Goal: Complete application form

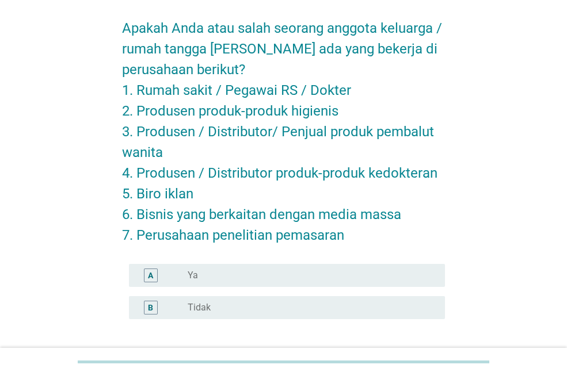
scroll to position [45, 0]
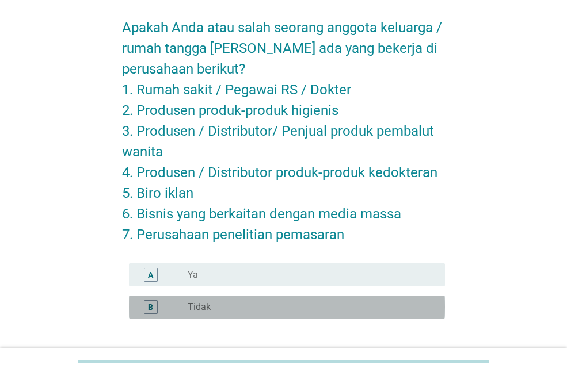
click at [270, 308] on div "radio_button_unchecked Tidak" at bounding box center [307, 308] width 239 height 12
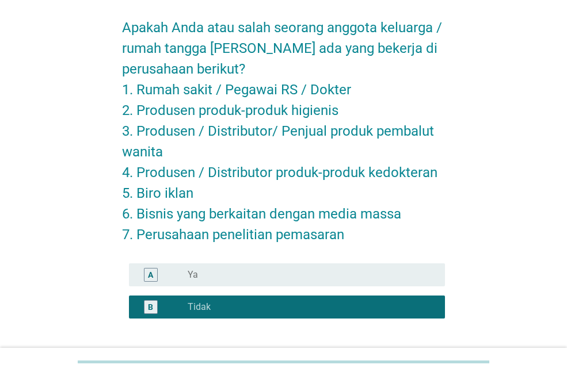
scroll to position [136, 0]
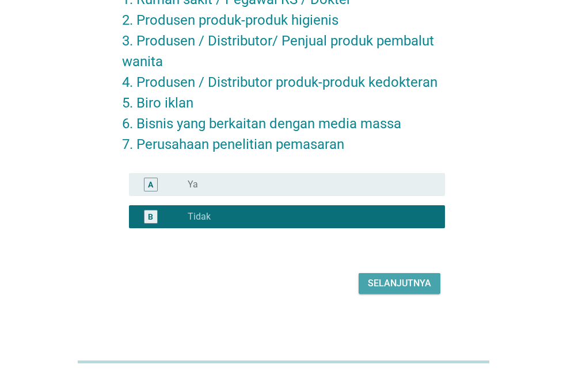
click at [374, 286] on div "Selanjutnya" at bounding box center [399, 284] width 63 height 14
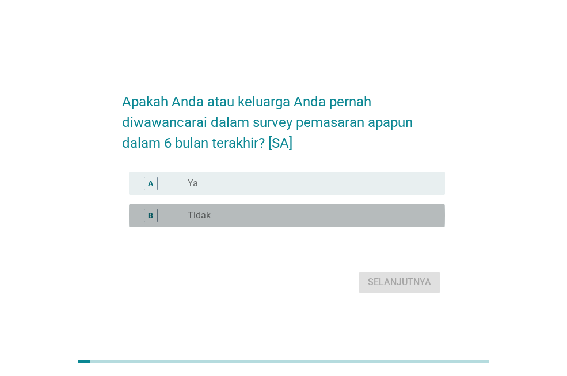
click at [323, 220] on div "radio_button_unchecked Tidak" at bounding box center [307, 216] width 239 height 12
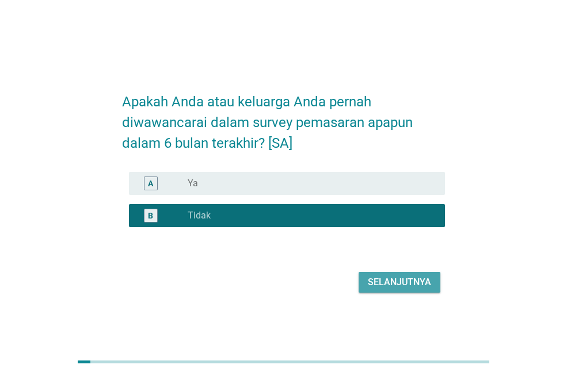
click at [398, 289] on div "Selanjutnya" at bounding box center [399, 283] width 63 height 14
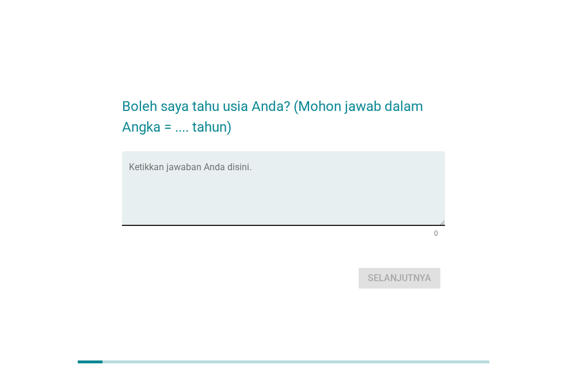
click at [305, 191] on textarea "Ketikkan jawaban Anda disini." at bounding box center [287, 195] width 316 height 60
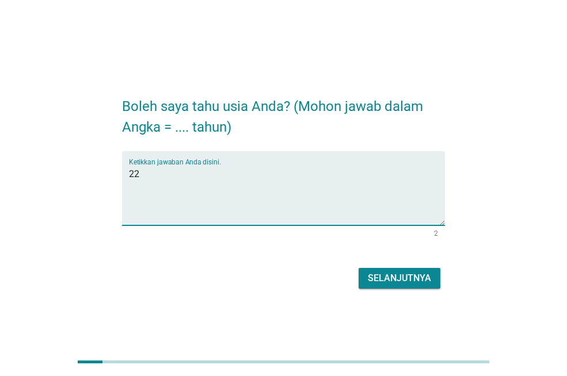
type textarea "22"
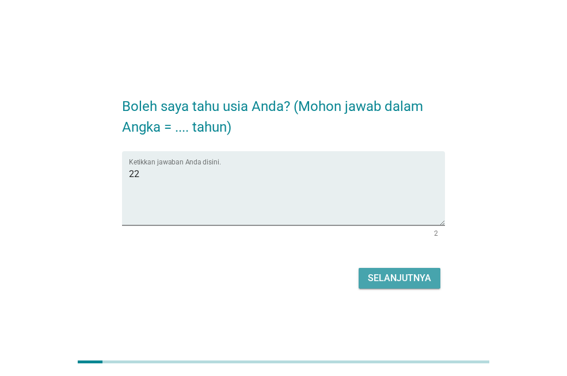
click at [415, 274] on div "Selanjutnya" at bounding box center [399, 279] width 63 height 14
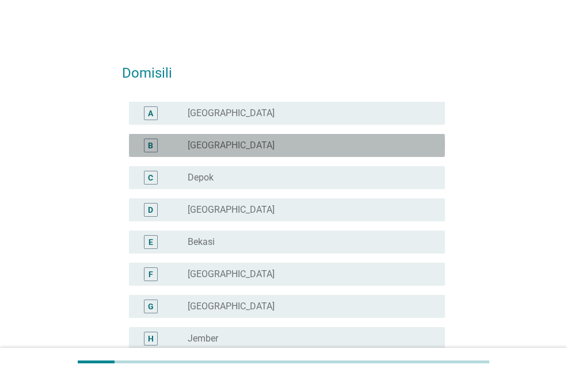
click at [277, 149] on div "radio_button_unchecked [GEOGRAPHIC_DATA]" at bounding box center [307, 146] width 239 height 12
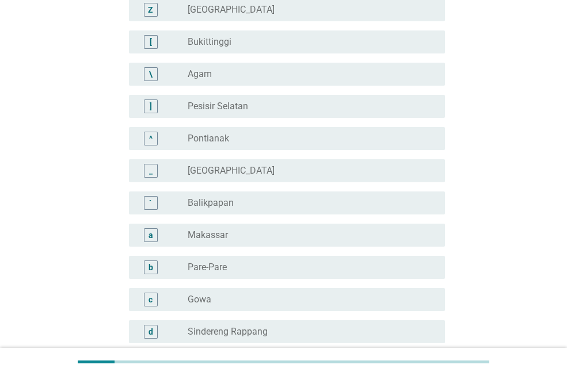
scroll to position [1056, 0]
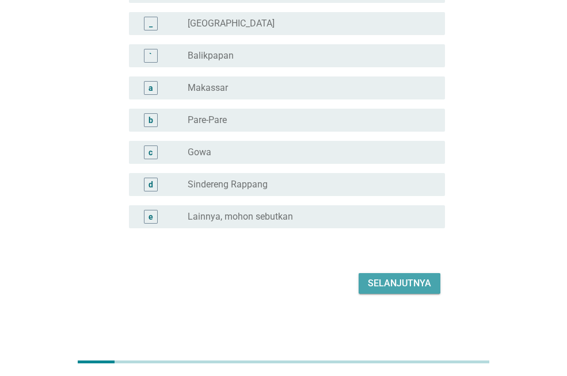
click at [403, 292] on button "Selanjutnya" at bounding box center [399, 283] width 82 height 21
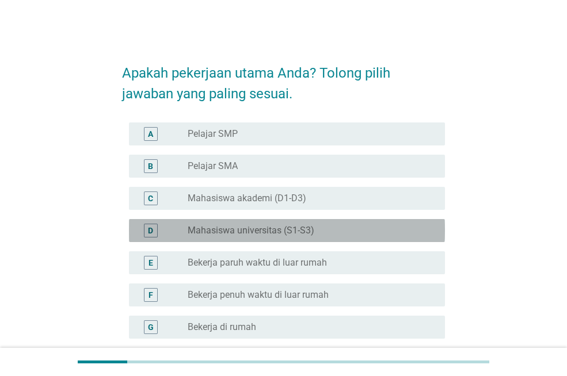
click at [298, 228] on label "Mahasiswa universitas (S1-S3)" at bounding box center [251, 231] width 127 height 12
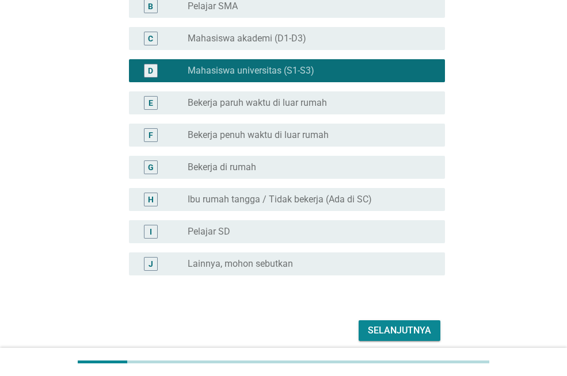
scroll to position [170, 0]
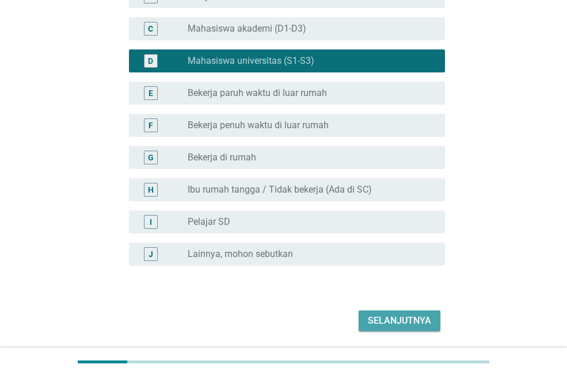
click at [402, 318] on div "Selanjutnya" at bounding box center [399, 321] width 63 height 14
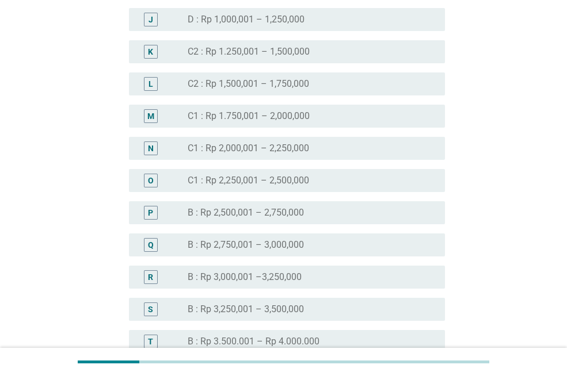
scroll to position [945, 0]
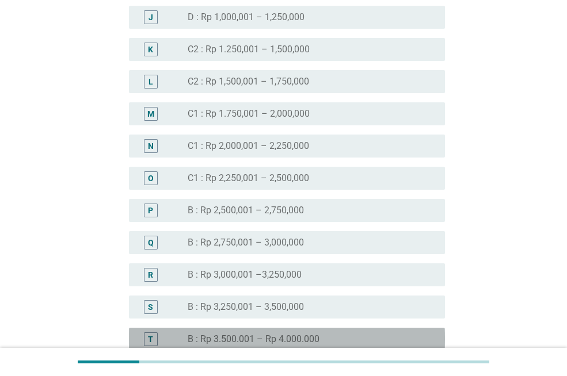
click at [338, 328] on div "T radio_button_unchecked B : Rp 3.500.001 – Rp 4.000.000" at bounding box center [287, 339] width 316 height 23
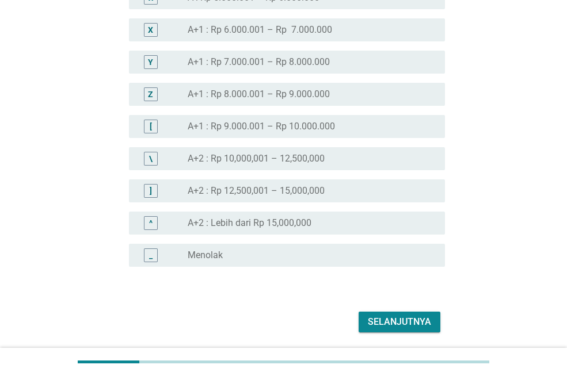
scroll to position [1387, 0]
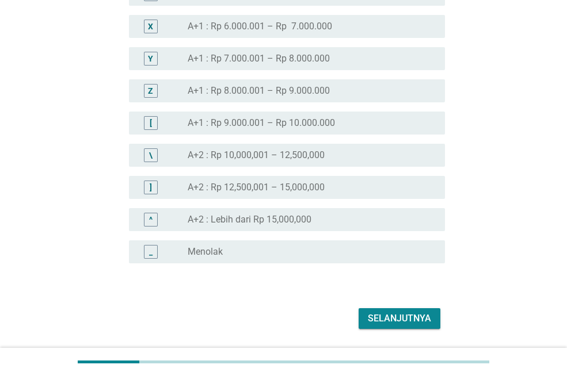
click at [398, 319] on div "Selanjutnya" at bounding box center [399, 319] width 63 height 14
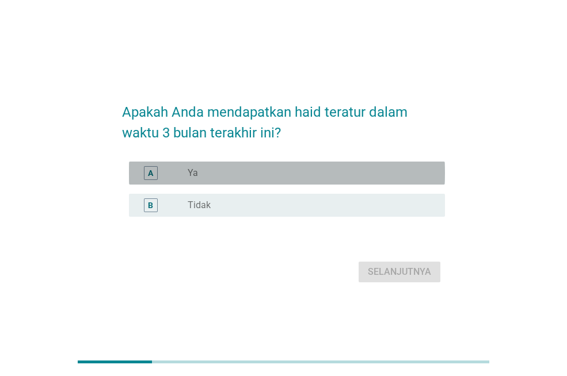
click at [338, 175] on div "radio_button_unchecked Ya" at bounding box center [307, 173] width 239 height 12
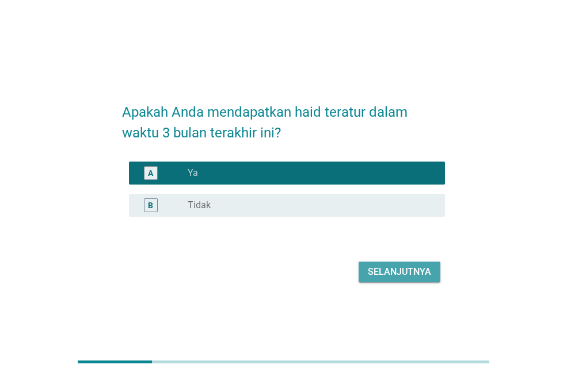
click at [398, 269] on div "Selanjutnya" at bounding box center [399, 272] width 63 height 14
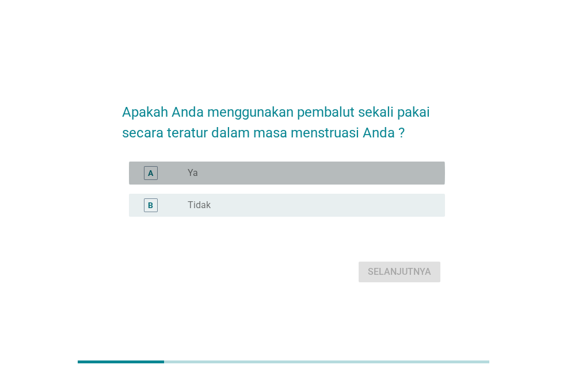
click at [343, 169] on div "radio_button_unchecked Ya" at bounding box center [307, 173] width 239 height 12
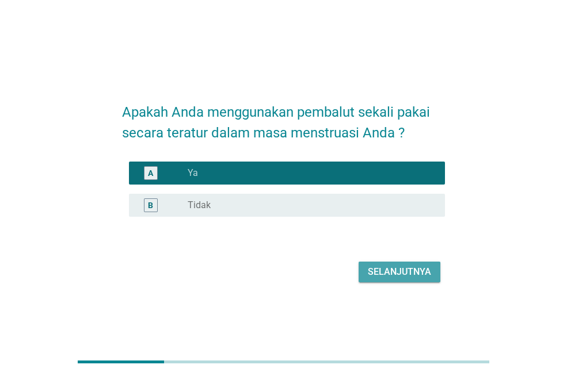
click at [414, 271] on div "Selanjutnya" at bounding box center [399, 272] width 63 height 14
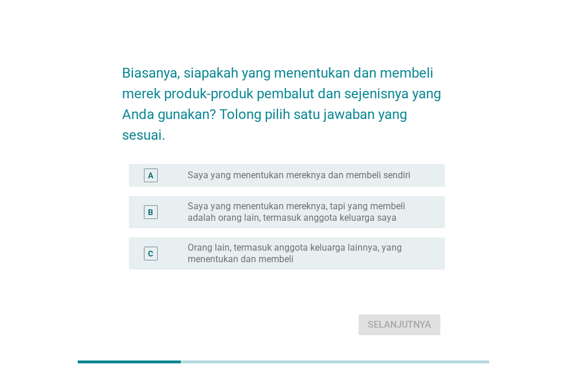
click at [366, 218] on label "Saya yang menentukan mereknya, tapi yang membeli adalah orang lain, termasuk an…" at bounding box center [307, 212] width 239 height 23
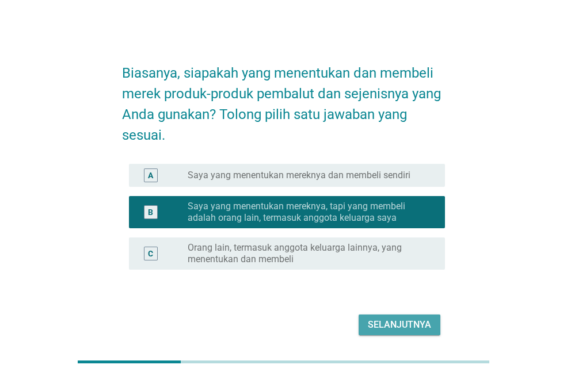
click at [413, 322] on div "Selanjutnya" at bounding box center [399, 325] width 63 height 14
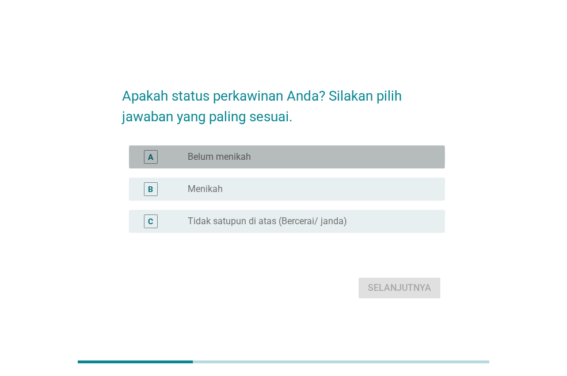
click at [286, 151] on div "radio_button_unchecked Belum menikah" at bounding box center [307, 157] width 239 height 12
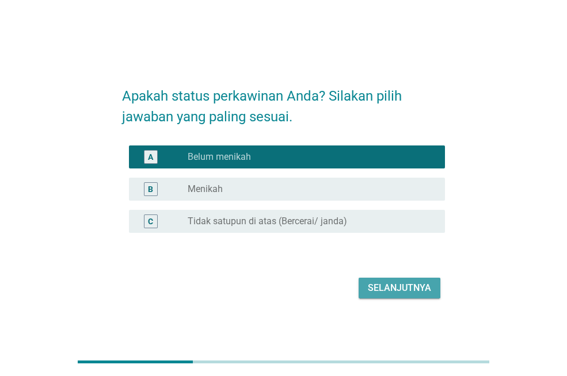
click at [397, 284] on div "Selanjutnya" at bounding box center [399, 288] width 63 height 14
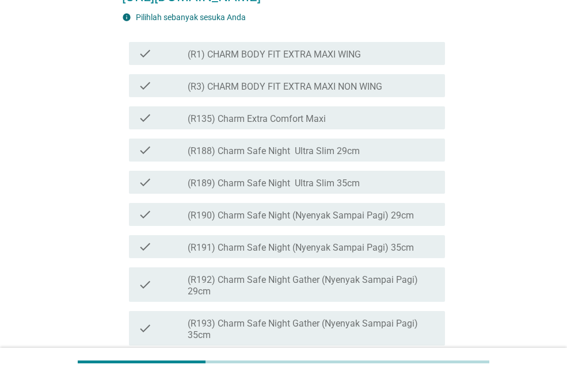
scroll to position [264, 0]
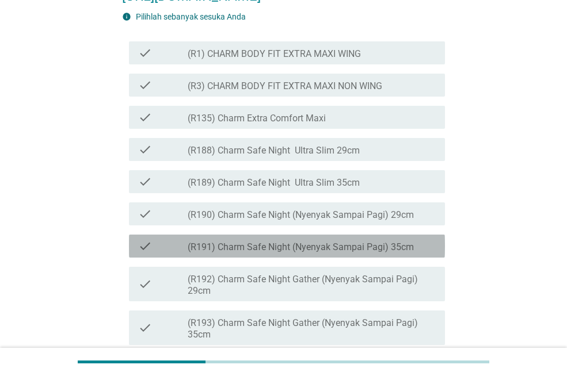
click at [411, 253] on label "(R191) Charm Safe Night (Nyenyak Sampai Pagi) 35cm" at bounding box center [301, 248] width 226 height 12
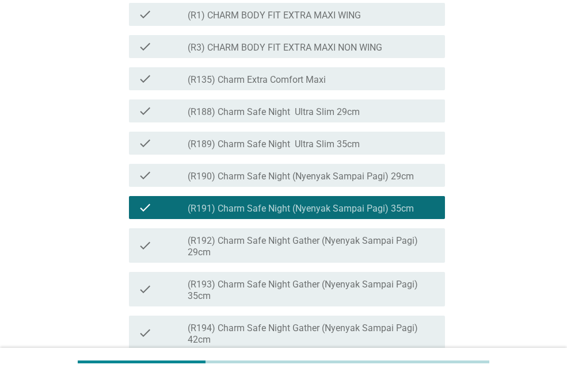
scroll to position [318, 0]
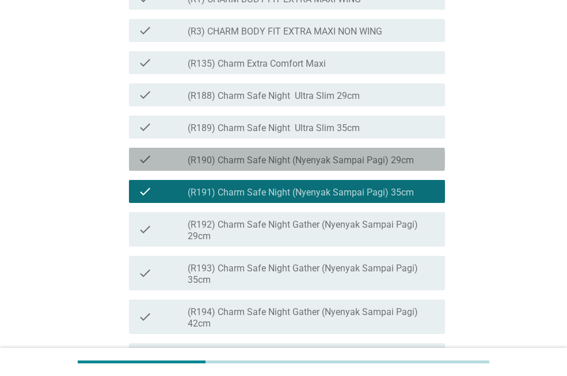
click at [367, 166] on label "(R190) Charm Safe Night (Nyenyak Sampai Pagi) 29cm" at bounding box center [301, 161] width 226 height 12
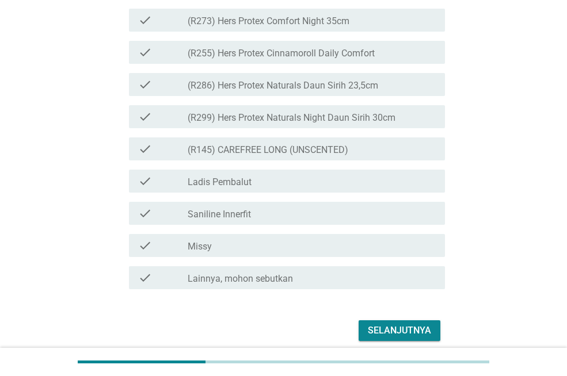
scroll to position [3087, 0]
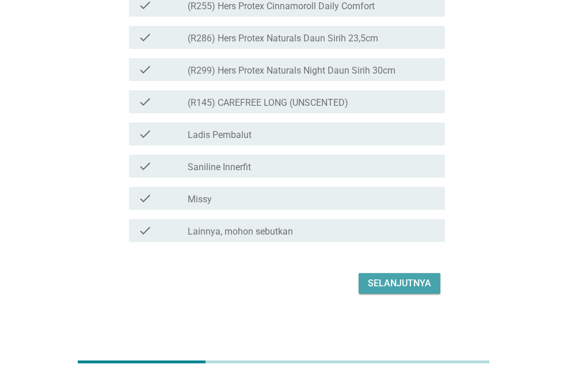
click at [430, 281] on div "Selanjutnya" at bounding box center [399, 284] width 63 height 14
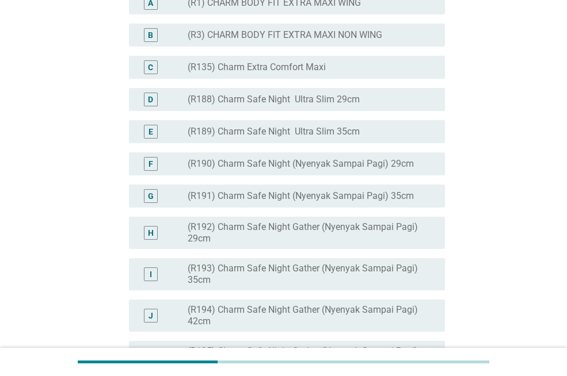
scroll to position [235, 0]
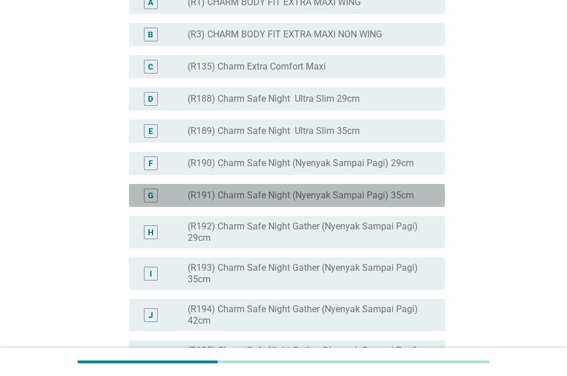
click at [403, 201] on label "(R191) Charm Safe Night (Nyenyak Sampai Pagi) 35cm" at bounding box center [301, 196] width 226 height 12
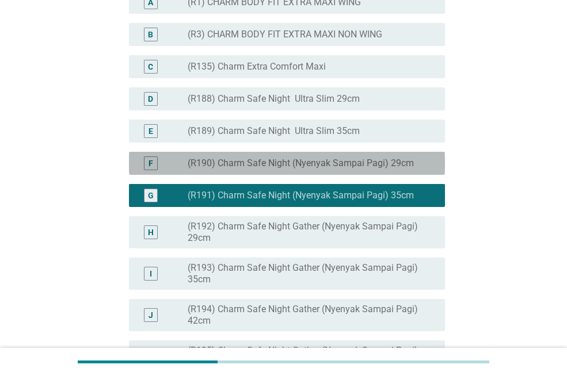
click at [420, 169] on div "radio_button_unchecked (R190) Charm Safe Night (Nyenyak Sampai Pagi) 29cm" at bounding box center [307, 164] width 239 height 12
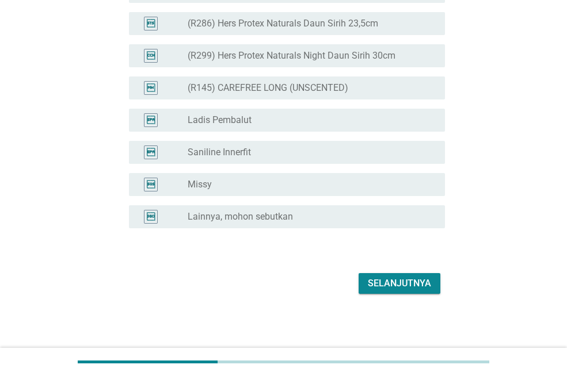
scroll to position [3011, 0]
click at [419, 284] on div "Selanjutnya" at bounding box center [399, 284] width 63 height 14
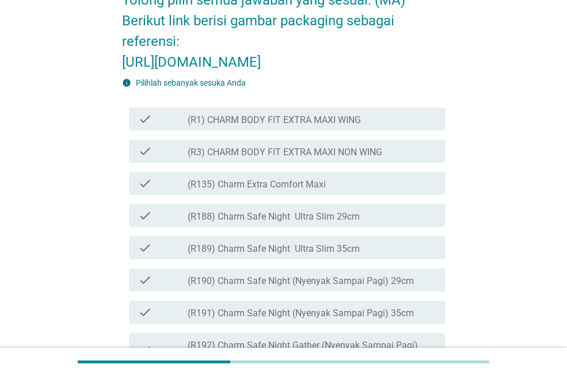
scroll to position [136, 0]
click at [362, 125] on div "check_box_outline_blank (R1) CHARM BODY FIT EXTRA MAXI WING" at bounding box center [312, 119] width 248 height 14
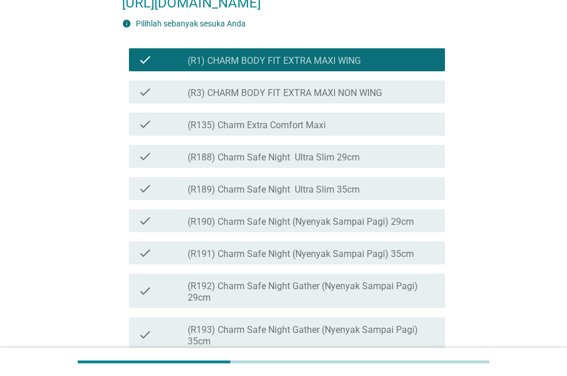
scroll to position [195, 0]
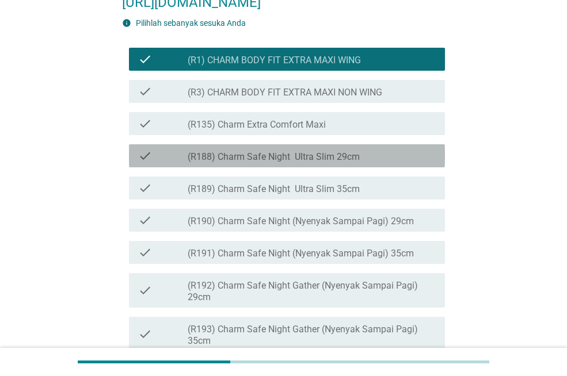
click at [384, 163] on div "check_box_outline_blank (R188) Charm Safe Night Ultra Slim 29cm" at bounding box center [312, 156] width 248 height 14
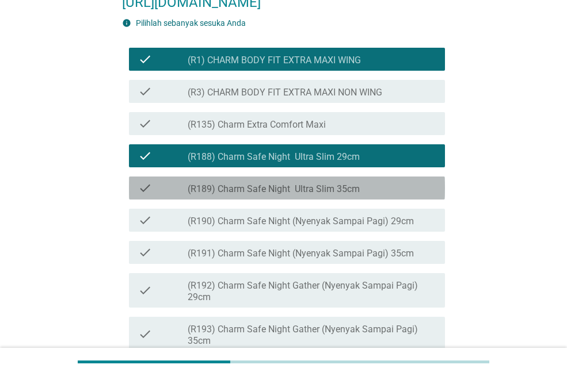
click at [390, 195] on div "check_box_outline_blank (R189) Charm Safe Night Ultra Slim 35cm" at bounding box center [312, 188] width 248 height 14
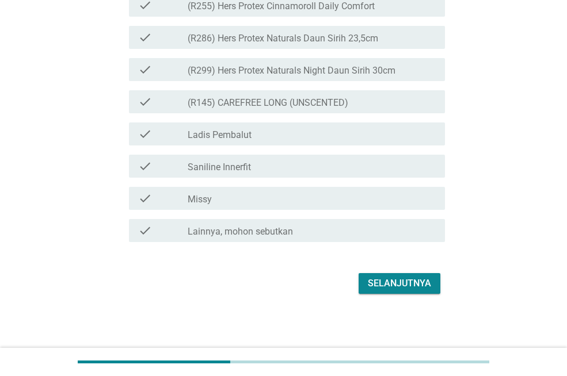
scroll to position [2997, 0]
click at [416, 291] on div "Selanjutnya" at bounding box center [399, 284] width 63 height 14
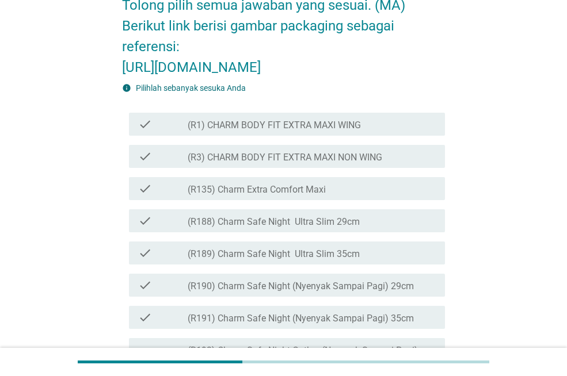
scroll to position [131, 0]
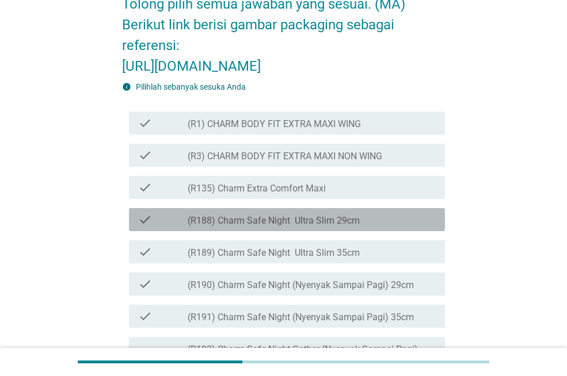
click at [384, 227] on div "check_box_outline_blank (R188) Charm Safe Night Ultra Slim 29cm" at bounding box center [312, 220] width 248 height 14
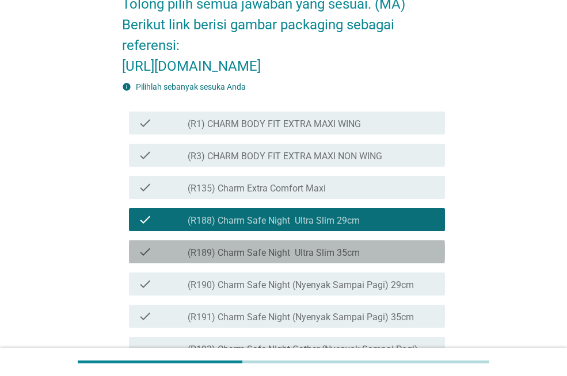
click at [395, 259] on div "check_box_outline_blank (R189) Charm Safe Night Ultra Slim 35cm" at bounding box center [312, 252] width 248 height 14
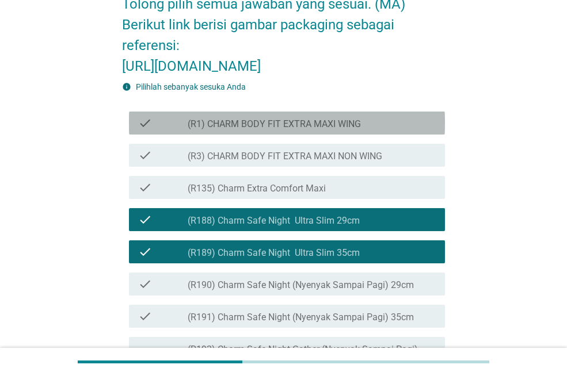
click at [389, 130] on div "check_box_outline_blank (R1) CHARM BODY FIT EXTRA MAXI WING" at bounding box center [312, 123] width 248 height 14
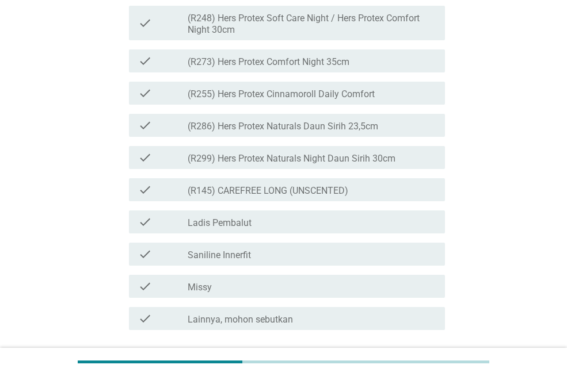
scroll to position [3025, 0]
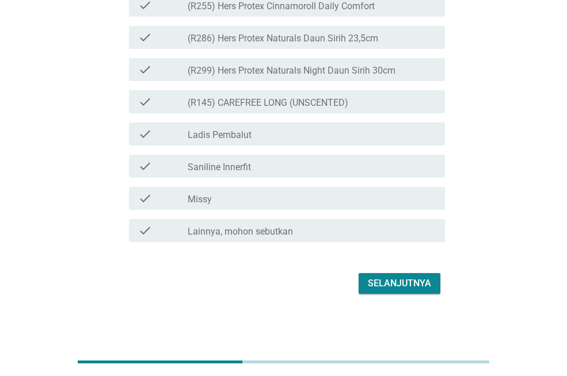
click at [402, 285] on div "Selanjutnya" at bounding box center [399, 284] width 63 height 14
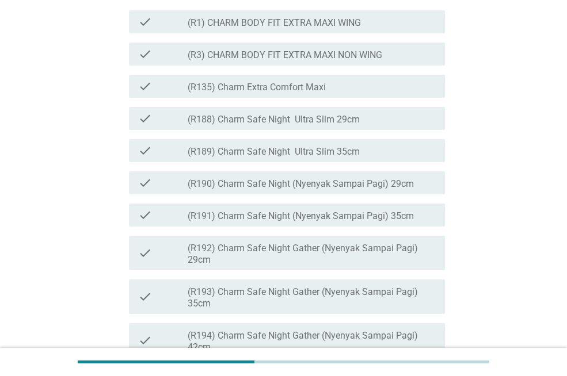
scroll to position [339, 0]
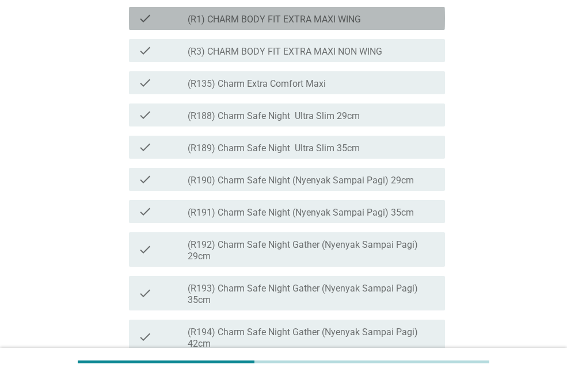
click at [393, 30] on div "check check_box_outline_blank (R1) CHARM BODY FIT EXTRA MAXI WING" at bounding box center [287, 18] width 316 height 23
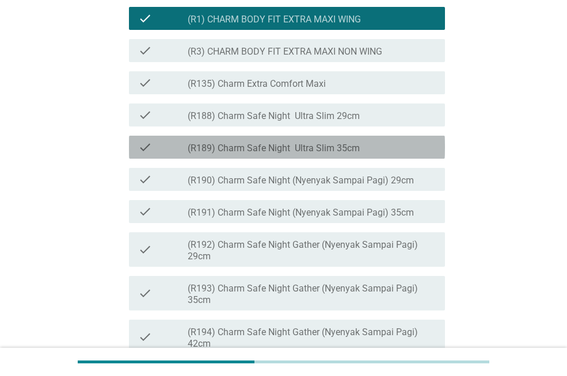
click at [400, 159] on div "check check_box_outline_blank (R189) Charm Safe Night Ultra Slim 35cm" at bounding box center [287, 147] width 316 height 23
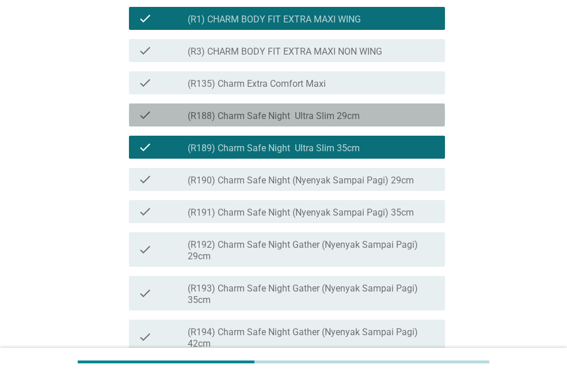
click at [426, 127] on div "check check_box_outline_blank (R188) Charm Safe Night Ultra Slim 29cm" at bounding box center [287, 115] width 316 height 23
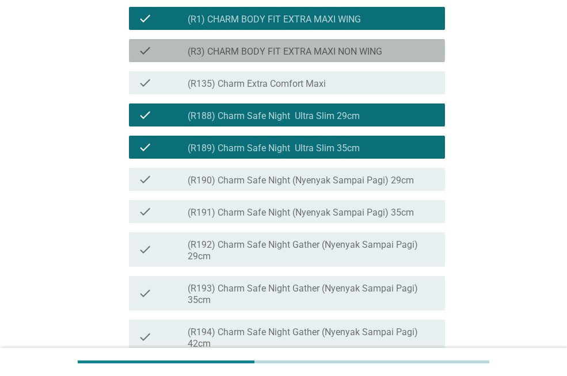
click at [421, 58] on div "check_box_outline_blank (R3) CHARM BODY FIT EXTRA MAXI NON WING" at bounding box center [312, 51] width 248 height 14
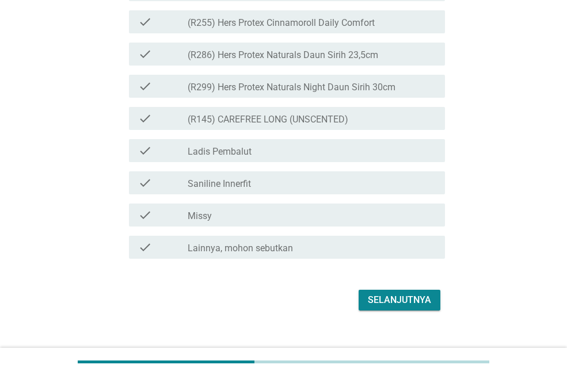
scroll to position [3128, 0]
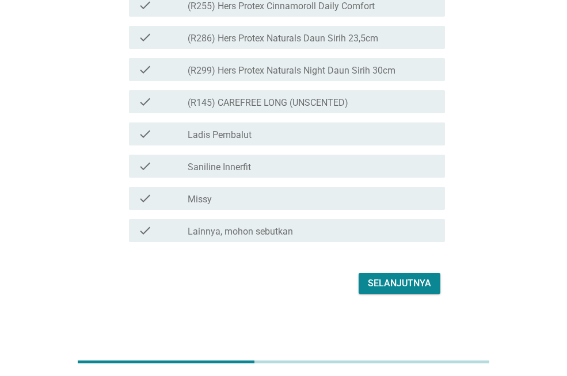
click at [411, 288] on div "Selanjutnya" at bounding box center [399, 284] width 63 height 14
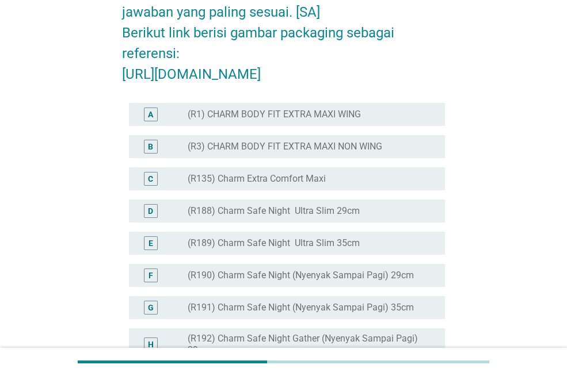
scroll to position [124, 0]
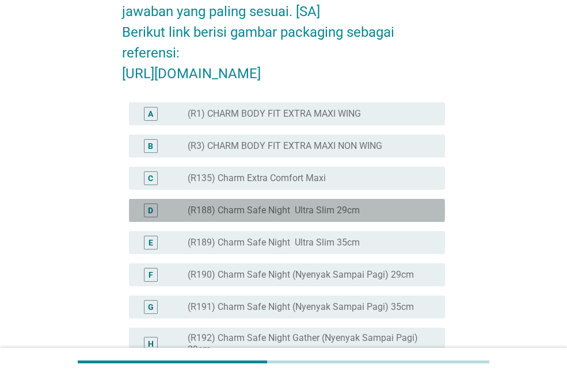
click at [403, 216] on div "radio_button_unchecked (R188) Charm Safe Night Ultra Slim 29cm" at bounding box center [307, 211] width 239 height 12
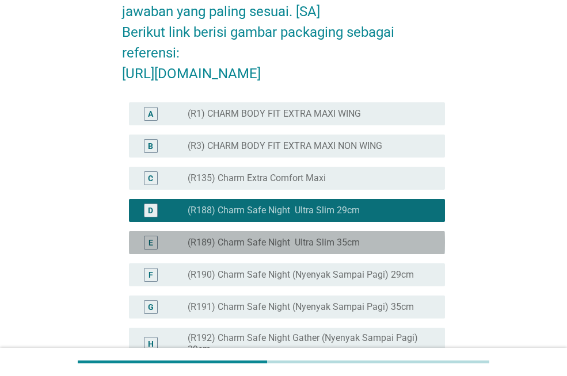
click at [412, 249] on div "radio_button_unchecked (R189) Charm Safe Night Ultra Slim 35cm" at bounding box center [307, 243] width 239 height 12
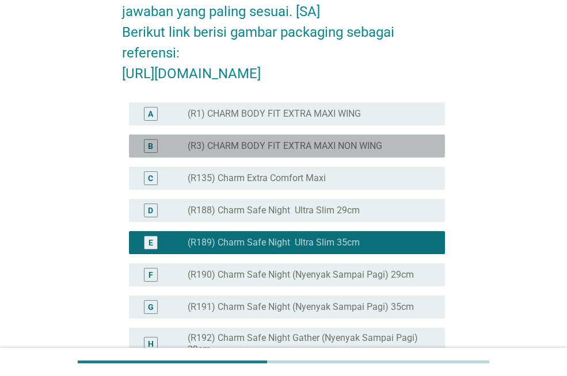
click at [419, 152] on div "radio_button_unchecked (R3) CHARM BODY FIT EXTRA MAXI NON WING" at bounding box center [307, 146] width 239 height 12
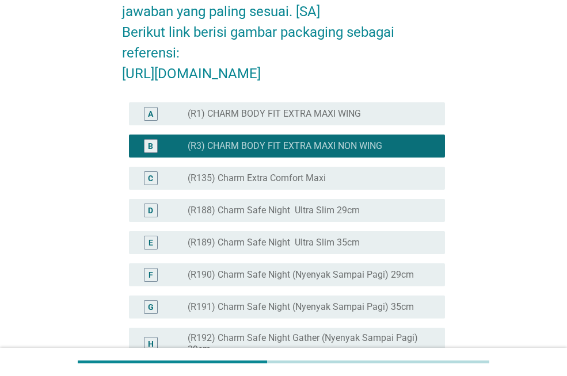
click at [419, 249] on div "radio_button_unchecked (R189) Charm Safe Night Ultra Slim 35cm" at bounding box center [307, 243] width 239 height 12
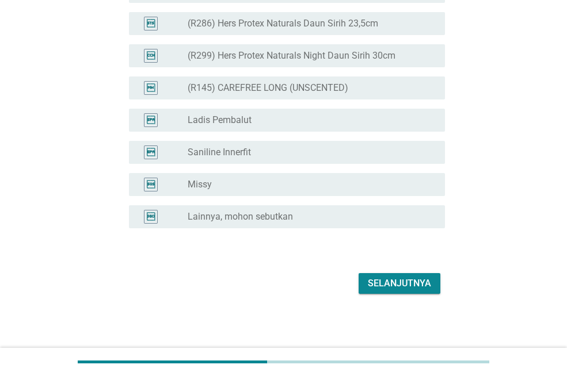
scroll to position [3011, 0]
click at [402, 275] on button "Selanjutnya" at bounding box center [399, 283] width 82 height 21
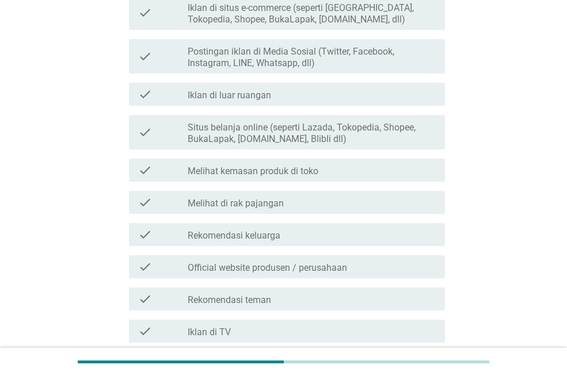
scroll to position [381, 0]
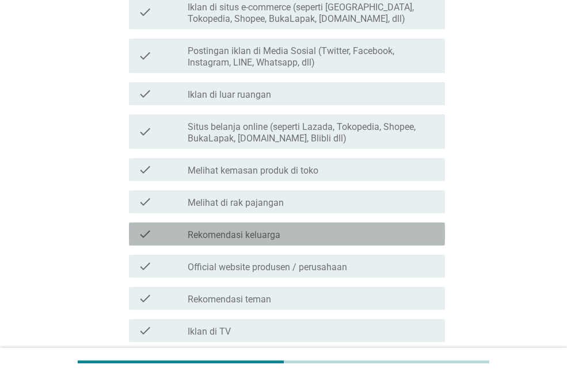
click at [344, 236] on div "check_box_outline_blank Rekomendasi keluarga" at bounding box center [312, 234] width 248 height 14
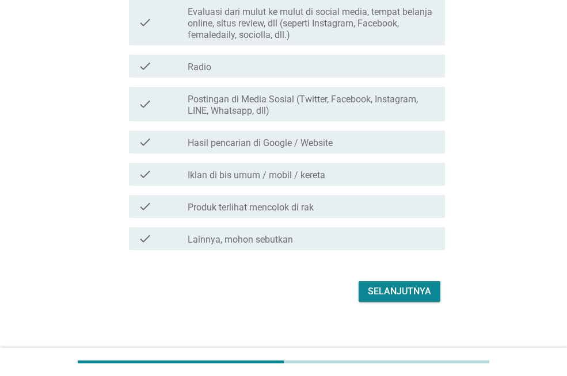
scroll to position [894, 0]
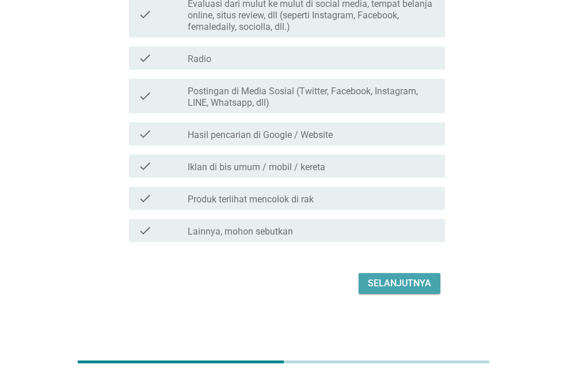
click at [400, 283] on div "Selanjutnya" at bounding box center [399, 284] width 63 height 14
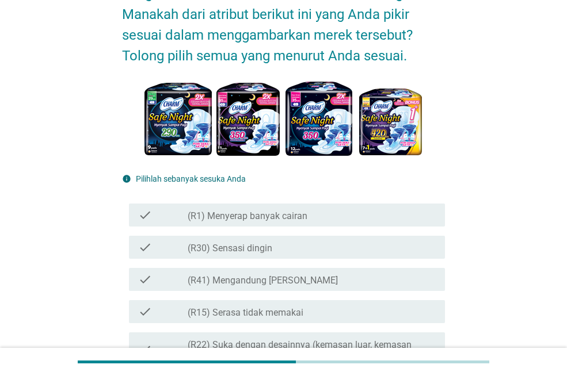
scroll to position [101, 0]
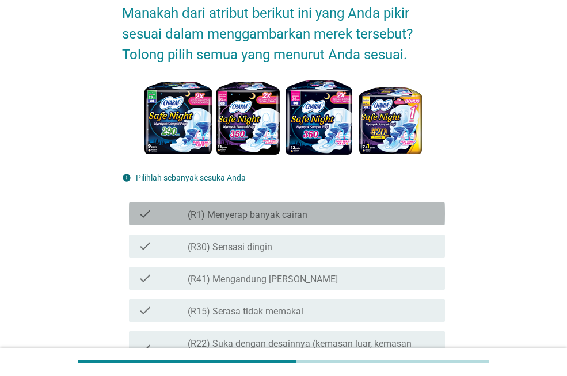
click at [355, 217] on div "check_box_outline_blank (R1) Menyerap banyak cairan" at bounding box center [312, 214] width 248 height 14
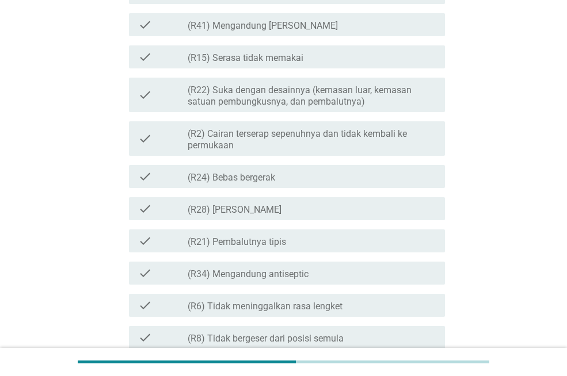
scroll to position [356, 0]
click at [378, 245] on div "check_box_outline_blank (R21) Pembalutnya tipis" at bounding box center [312, 241] width 248 height 14
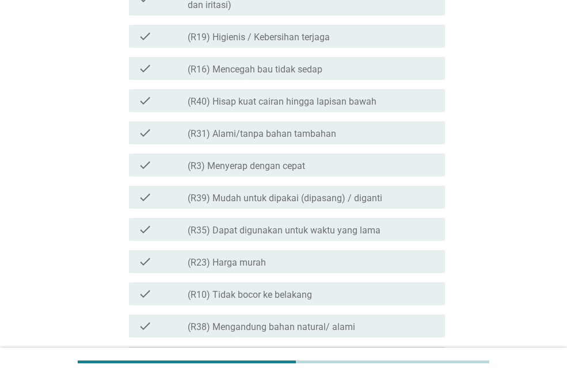
scroll to position [864, 0]
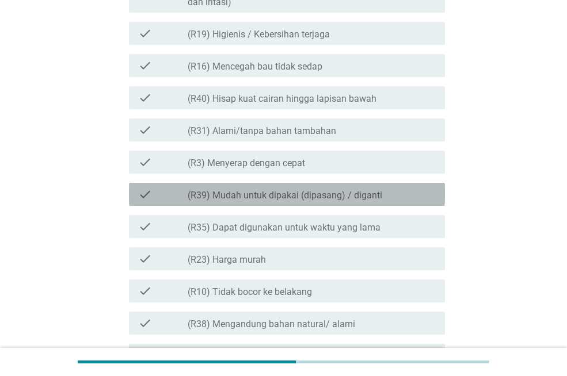
click at [362, 198] on label "(R39) Mudah untuk dipakai (dipasang) / diganti" at bounding box center [285, 196] width 194 height 12
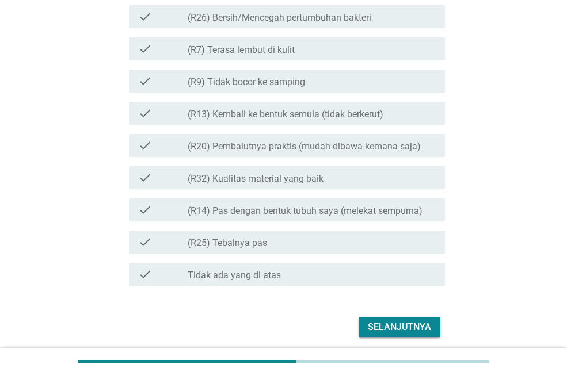
scroll to position [1264, 0]
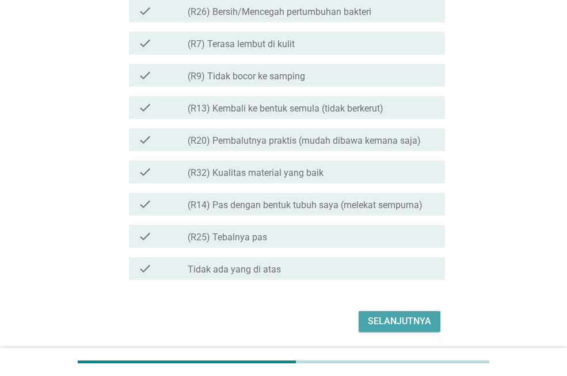
click at [392, 322] on div "Selanjutnya" at bounding box center [399, 322] width 63 height 14
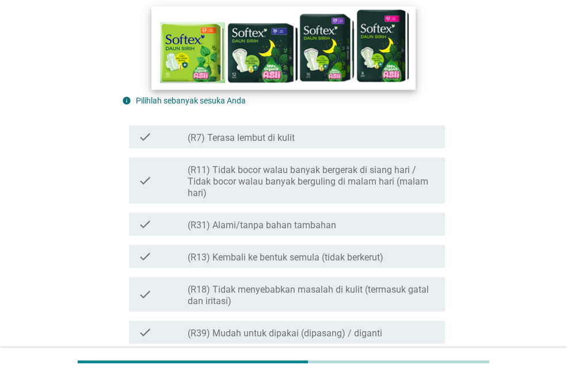
scroll to position [170, 0]
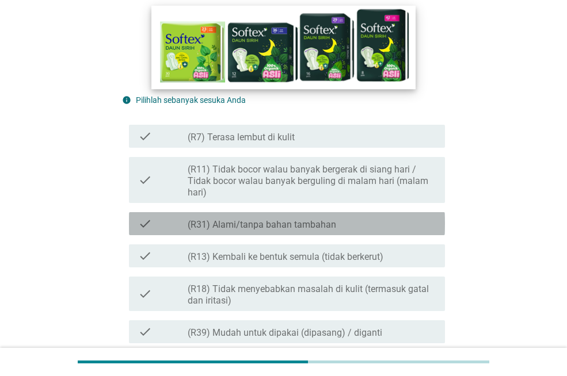
click at [342, 226] on div "check_box_outline_blank (R31) Alami/tanpa bahan tambahan" at bounding box center [312, 224] width 248 height 14
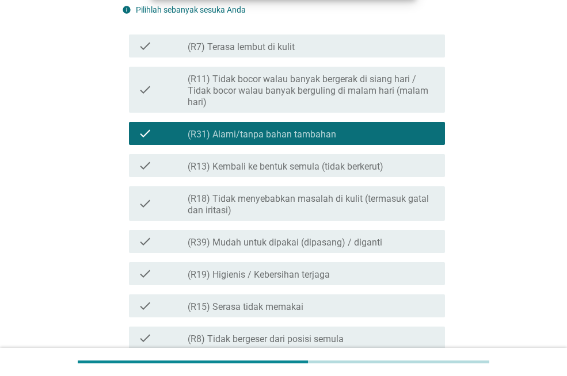
scroll to position [264, 0]
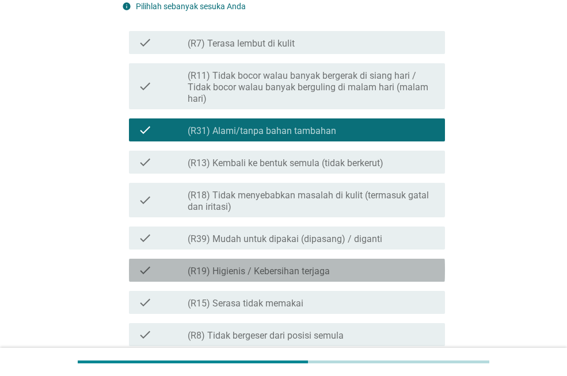
click at [371, 266] on div "check_box_outline_blank (R19) Higienis / Kebersihan terjaga" at bounding box center [312, 271] width 248 height 14
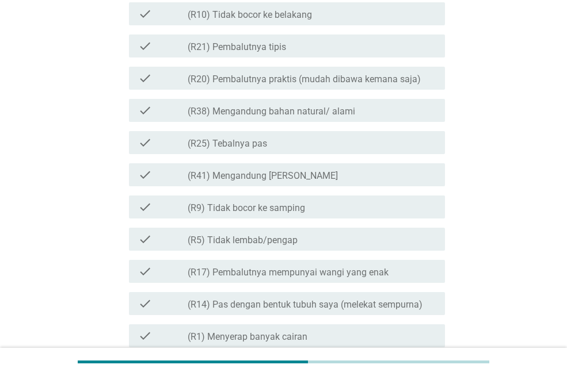
scroll to position [1028, 0]
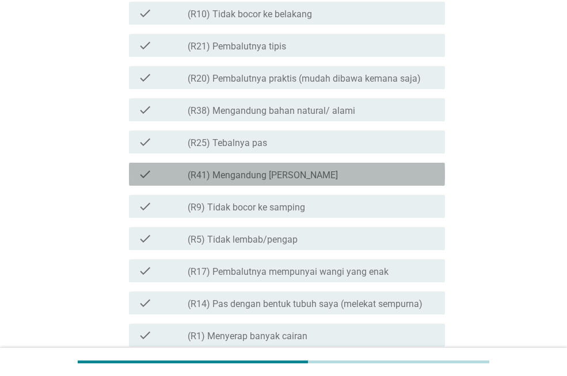
click at [338, 180] on div "check_box_outline_blank (R41) Mengandung Daun Sirih" at bounding box center [312, 174] width 248 height 14
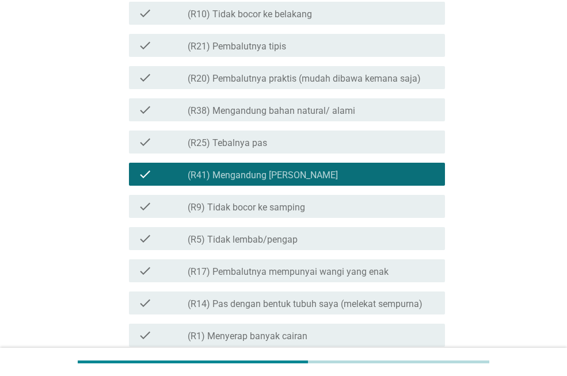
scroll to position [1294, 0]
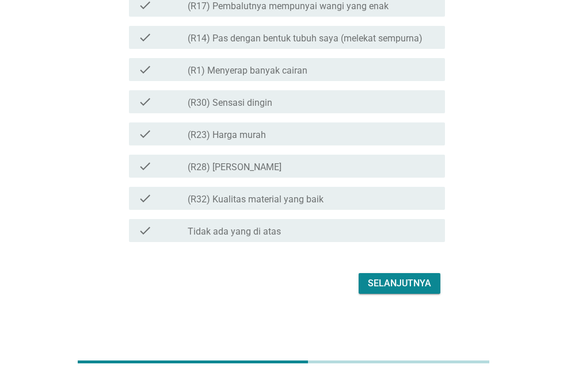
click at [416, 281] on div "Selanjutnya" at bounding box center [399, 284] width 63 height 14
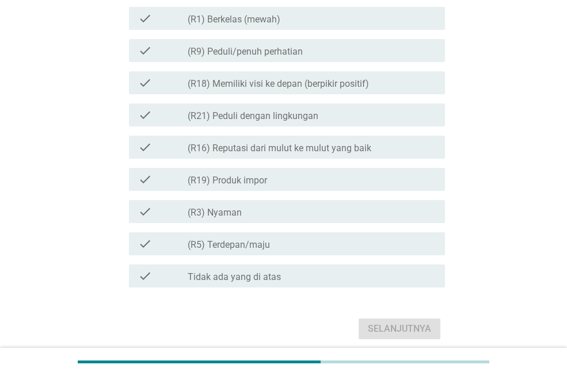
scroll to position [686, 0]
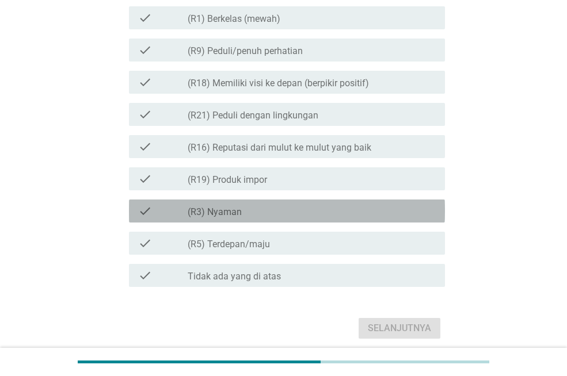
click at [315, 219] on div "check check_box_outline_blank (R3) [PERSON_NAME]" at bounding box center [287, 211] width 316 height 23
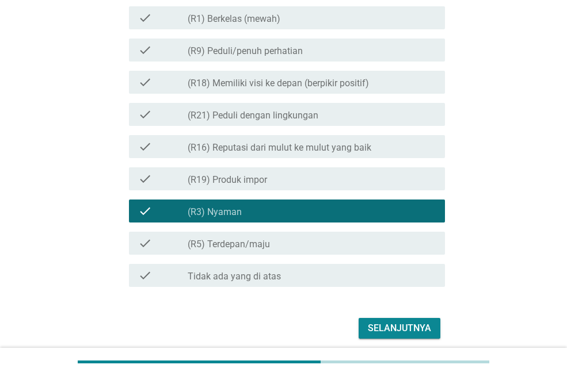
click at [332, 183] on div "check_box_outline_blank (R19) Produk impor" at bounding box center [312, 179] width 248 height 14
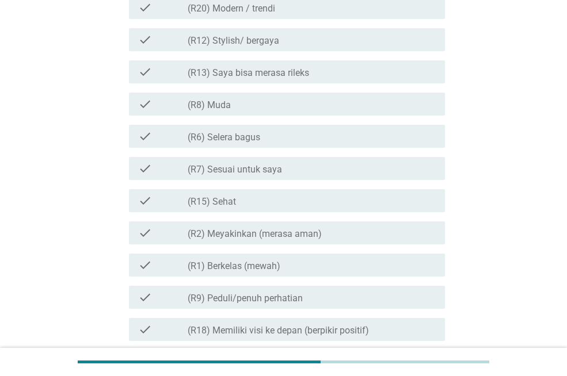
scroll to position [439, 0]
click at [302, 177] on div "check check_box_outline_blank (R7) Sesuai untuk saya" at bounding box center [287, 168] width 316 height 23
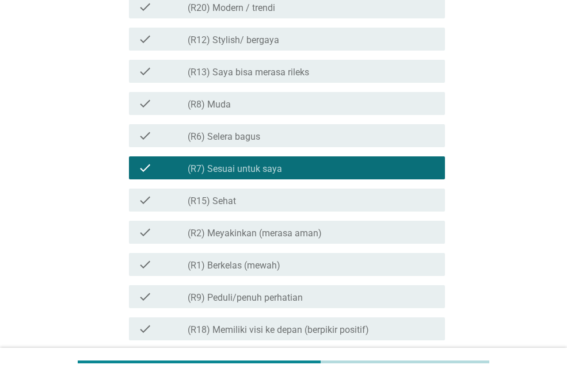
scroll to position [731, 0]
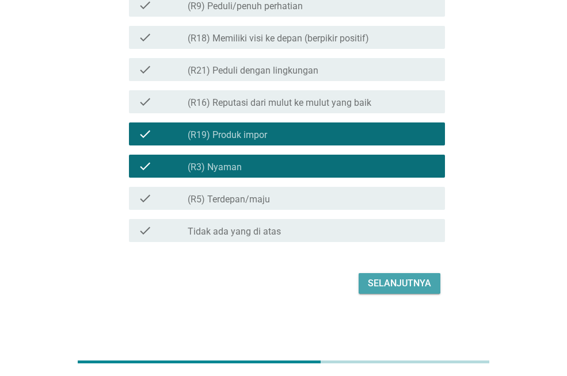
click at [395, 284] on div "Selanjutnya" at bounding box center [399, 284] width 63 height 14
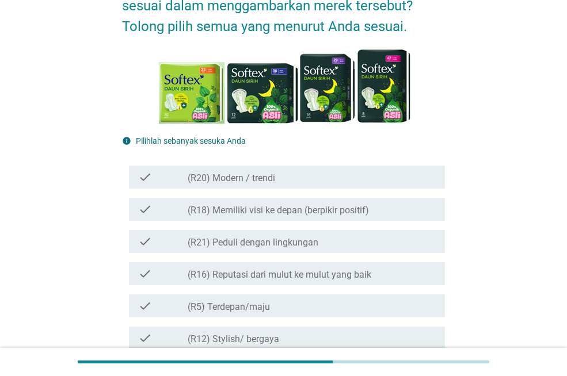
scroll to position [151, 0]
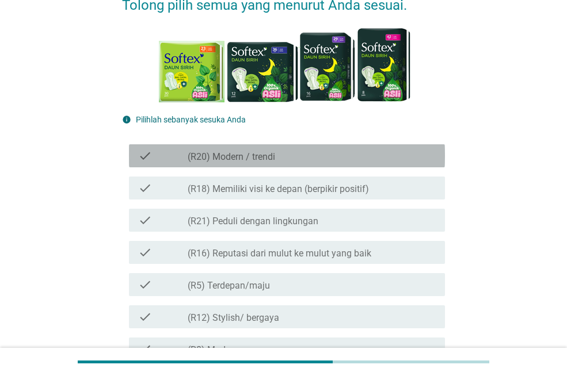
click at [380, 159] on div "check_box_outline_blank (R20) Modern / trendi" at bounding box center [312, 156] width 248 height 14
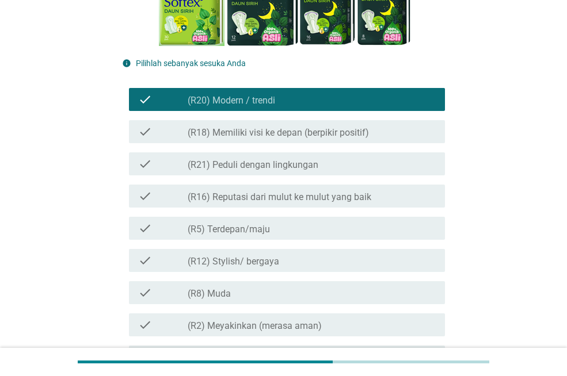
scroll to position [210, 0]
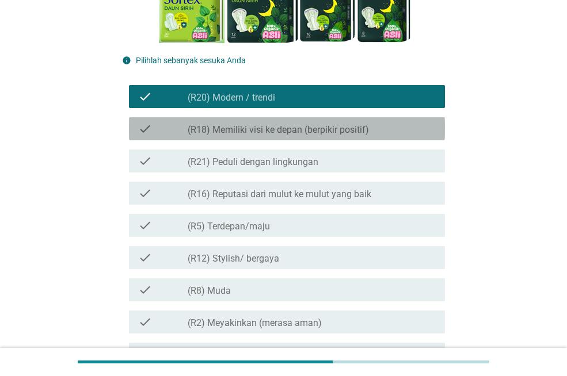
click at [377, 127] on div "check_box_outline_blank (R18) Memiliki visi ke depan (berpikir positif)" at bounding box center [312, 129] width 248 height 14
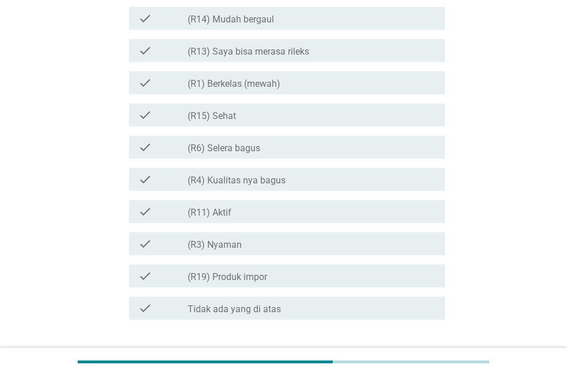
scroll to position [659, 0]
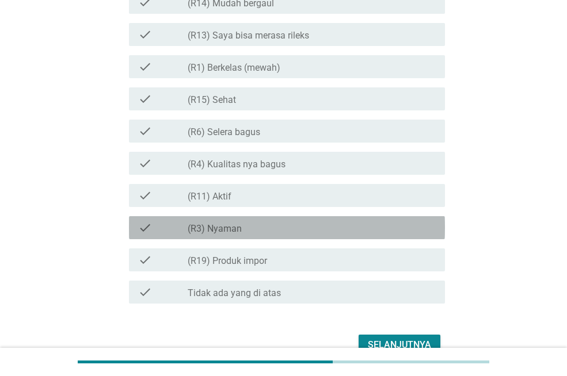
click at [387, 228] on div "check_box_outline_blank (R3) [PERSON_NAME]" at bounding box center [312, 228] width 248 height 14
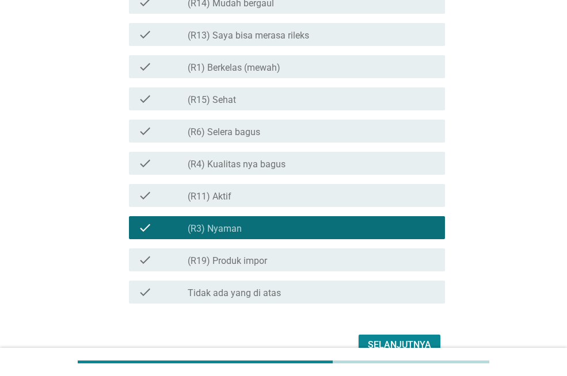
scroll to position [720, 0]
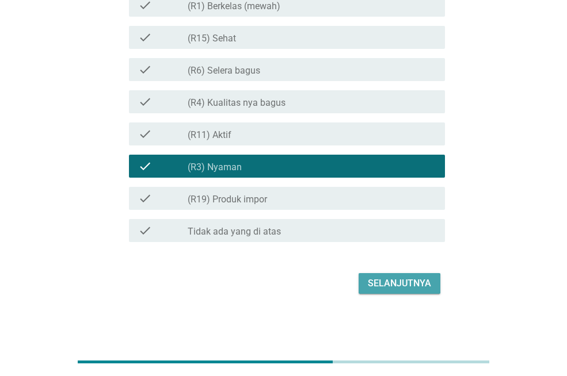
click at [405, 288] on div "Selanjutnya" at bounding box center [399, 284] width 63 height 14
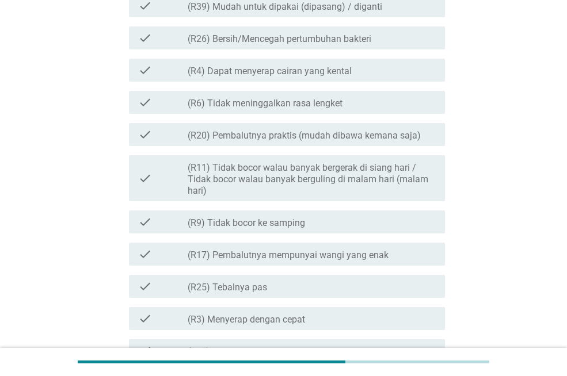
scroll to position [273, 0]
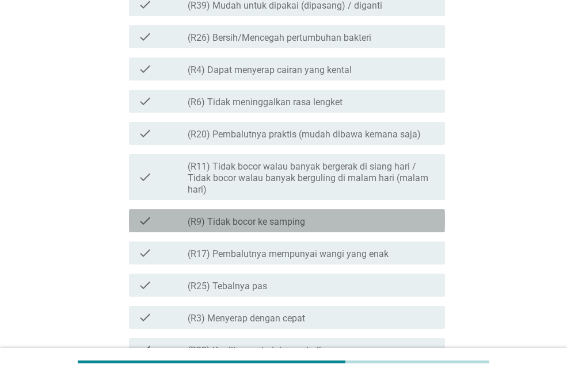
click at [357, 221] on div "check_box_outline_blank (R9) Tidak bocor ke samping" at bounding box center [312, 221] width 248 height 14
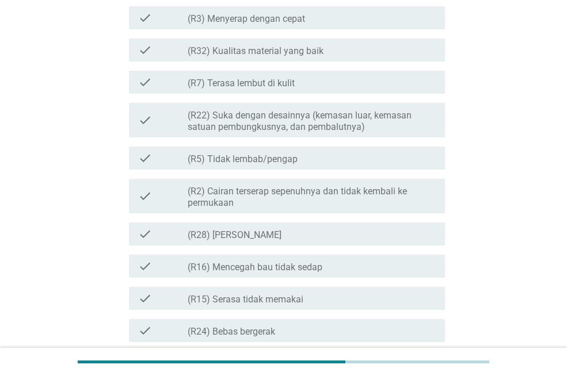
scroll to position [657, 0]
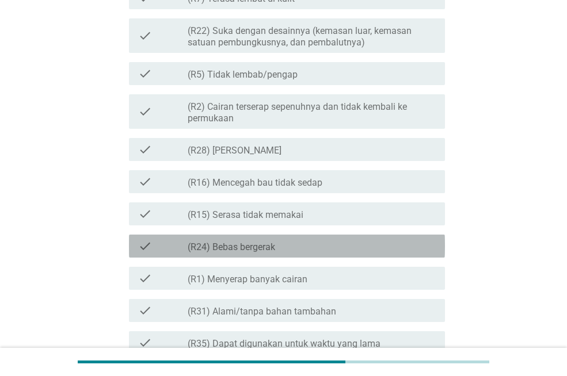
click at [361, 253] on div "check_box_outline_blank (R24) Bebas bergerak" at bounding box center [312, 246] width 248 height 14
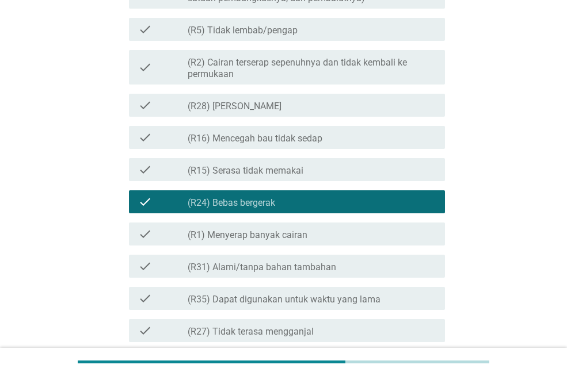
scroll to position [702, 0]
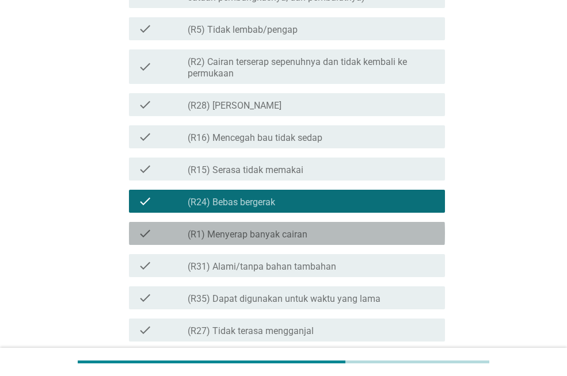
click at [381, 241] on div "check check_box_outline_blank (R1) Menyerap banyak cairan" at bounding box center [287, 233] width 316 height 23
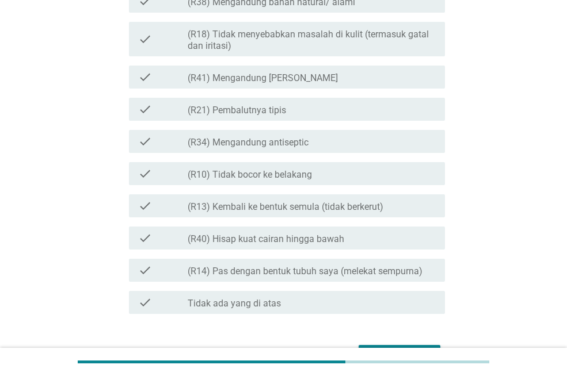
scroll to position [1146, 0]
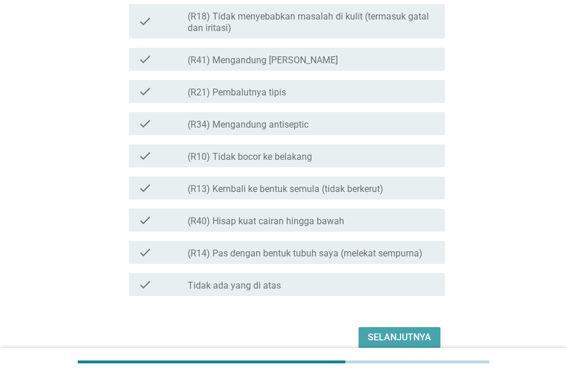
click at [407, 333] on div "Selanjutnya" at bounding box center [399, 338] width 63 height 14
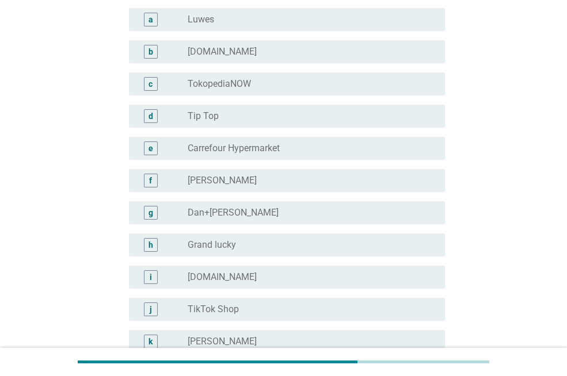
scroll to position [0, 0]
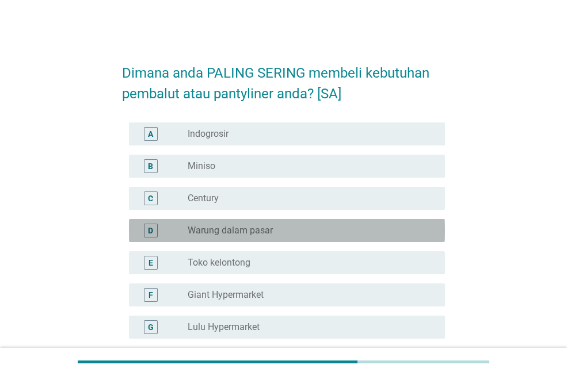
click at [339, 232] on div "radio_button_unchecked Warung dalam pasar" at bounding box center [307, 231] width 239 height 12
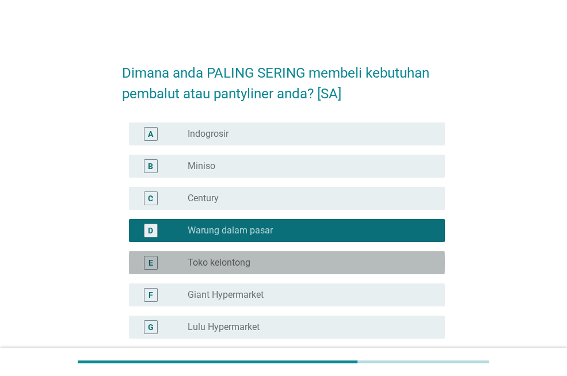
click at [354, 253] on div "E radio_button_unchecked Toko kelontong" at bounding box center [287, 262] width 316 height 23
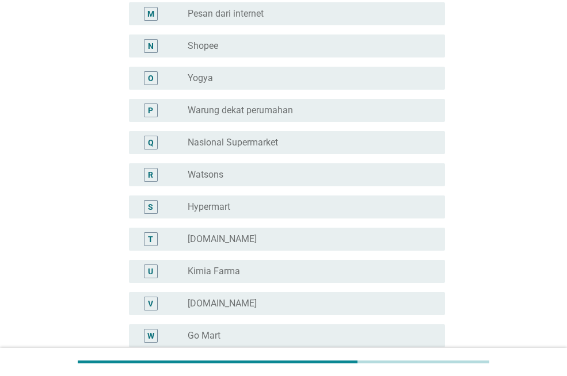
scroll to position [508, 0]
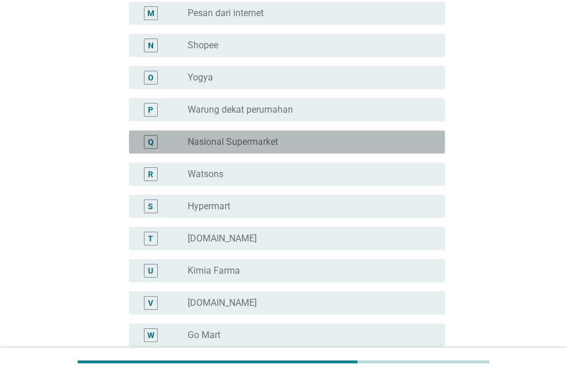
click at [307, 144] on div "radio_button_unchecked Nasional Supermarket" at bounding box center [307, 142] width 239 height 12
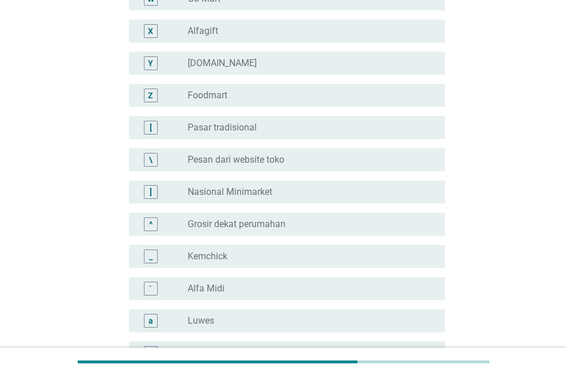
scroll to position [845, 0]
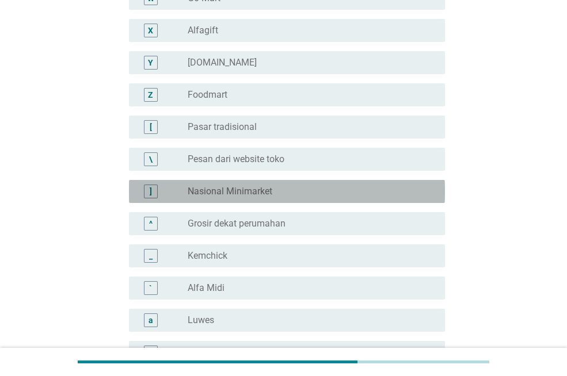
click at [280, 195] on div "radio_button_unchecked Nasional Minimarket" at bounding box center [307, 192] width 239 height 12
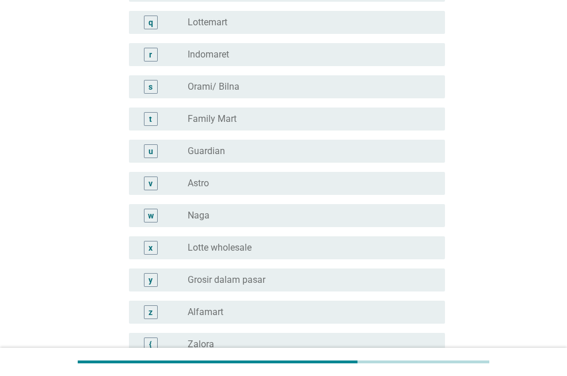
scroll to position [1745, 0]
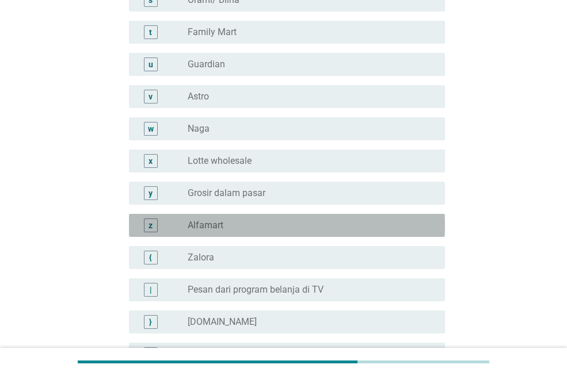
click at [305, 230] on div "radio_button_unchecked Alfamart" at bounding box center [307, 226] width 239 height 12
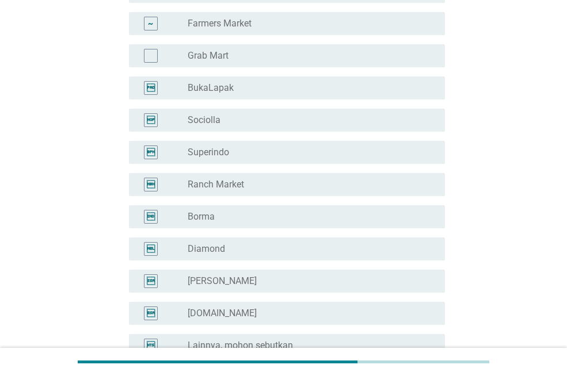
scroll to position [2205, 0]
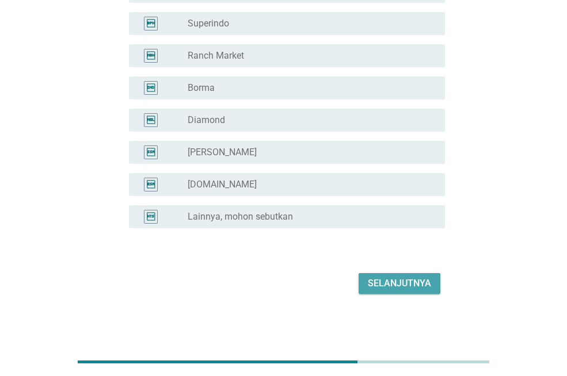
click at [382, 277] on div "Selanjutnya" at bounding box center [399, 284] width 63 height 14
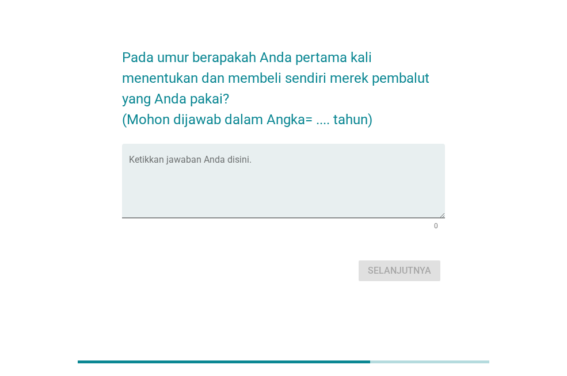
scroll to position [0, 0]
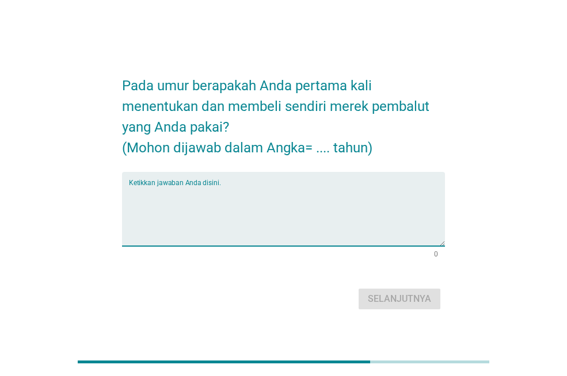
click at [287, 189] on textarea "Ketikkan jawaban Anda disini." at bounding box center [287, 216] width 316 height 60
type textarea "19"
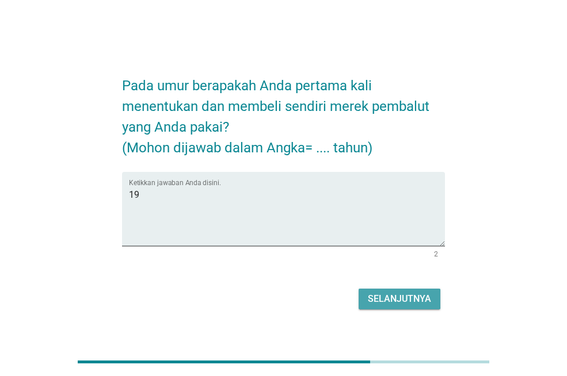
click at [384, 292] on div "Selanjutnya" at bounding box center [399, 299] width 63 height 14
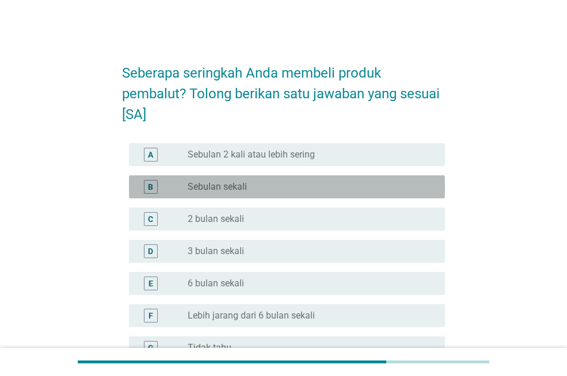
click at [333, 183] on div "radio_button_unchecked Sebulan sekali" at bounding box center [307, 187] width 239 height 12
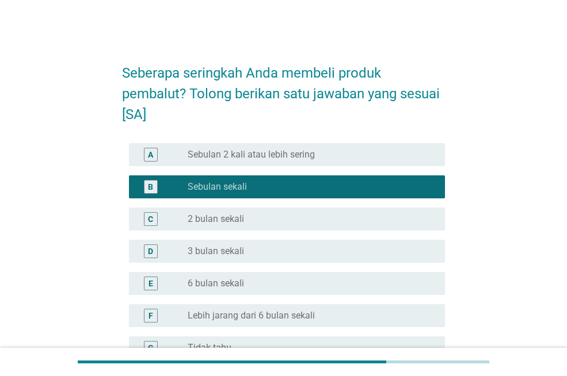
scroll to position [131, 0]
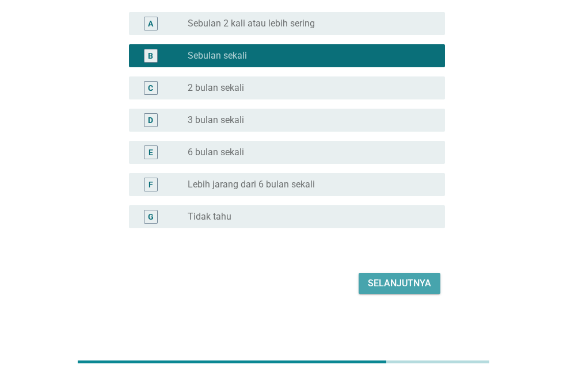
click at [394, 283] on div "Selanjutnya" at bounding box center [399, 284] width 63 height 14
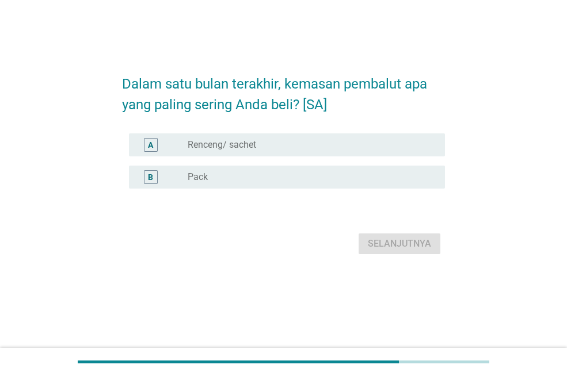
scroll to position [0, 0]
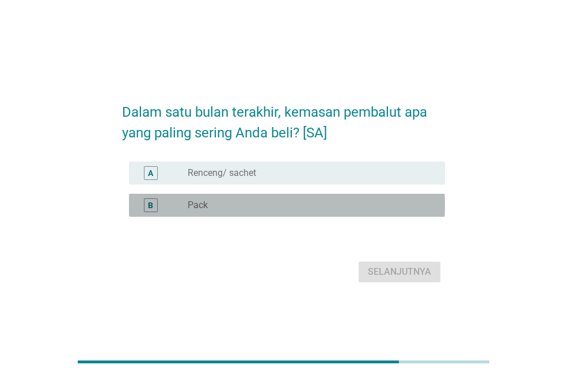
click at [368, 207] on div "radio_button_unchecked Pack" at bounding box center [307, 206] width 239 height 12
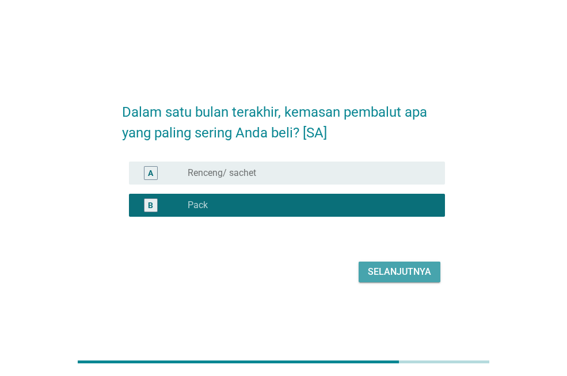
click at [400, 265] on div "Selanjutnya" at bounding box center [399, 272] width 63 height 14
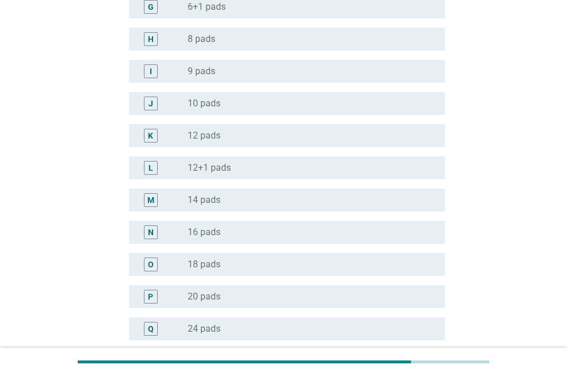
scroll to position [343, 0]
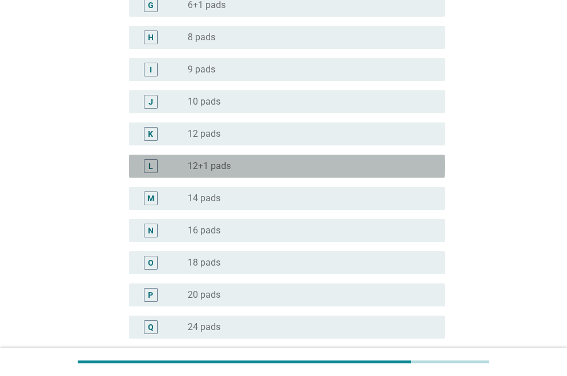
click at [329, 164] on div "radio_button_unchecked 12+1 pads" at bounding box center [307, 167] width 239 height 12
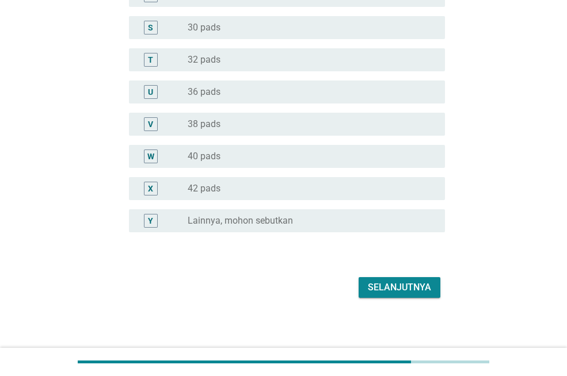
scroll to position [711, 0]
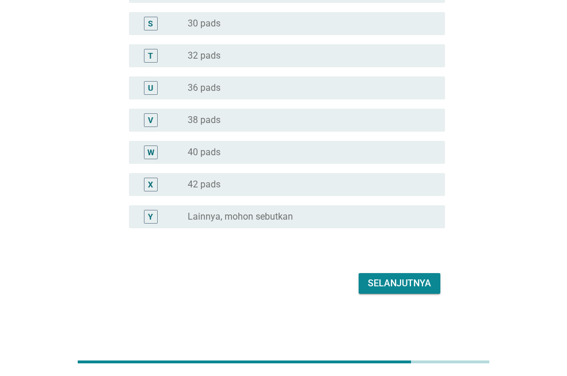
click at [406, 278] on div "Selanjutnya" at bounding box center [399, 284] width 63 height 14
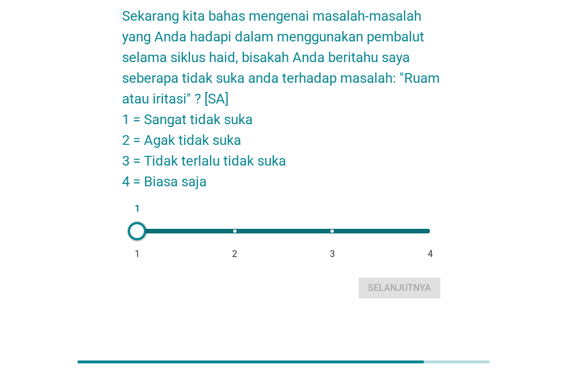
scroll to position [56, 0]
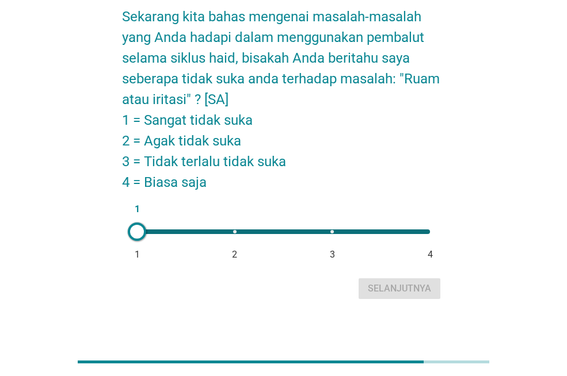
click at [330, 232] on div "1 1 2 3 4" at bounding box center [283, 232] width 293 height 5
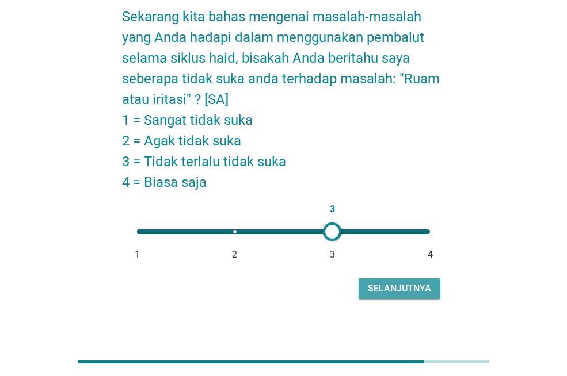
click at [390, 288] on div "Selanjutnya" at bounding box center [399, 289] width 63 height 14
type input "1"
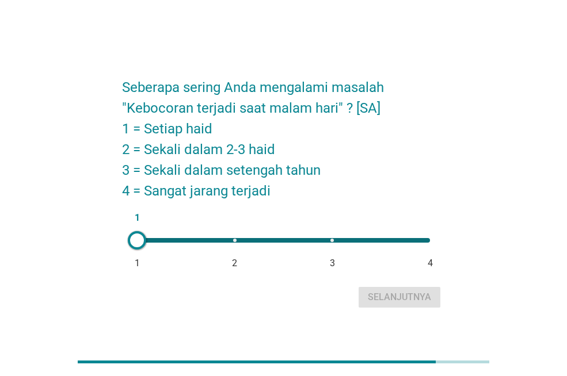
click at [138, 242] on div at bounding box center [137, 240] width 18 height 18
click at [374, 293] on div "Selanjutnya" at bounding box center [399, 298] width 63 height 14
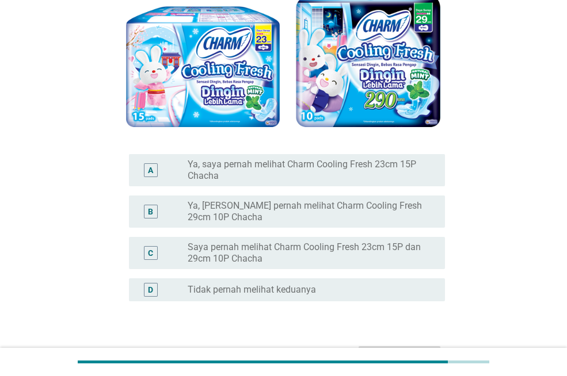
scroll to position [140, 0]
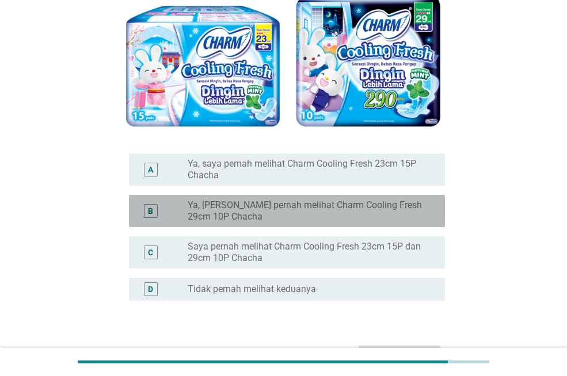
click at [422, 204] on label "Ya, [PERSON_NAME] pernah melihat Charm Cooling Fresh 29cm 10P Chacha" at bounding box center [307, 211] width 239 height 23
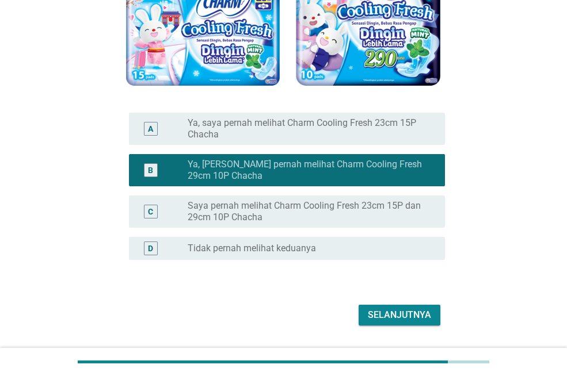
scroll to position [213, 0]
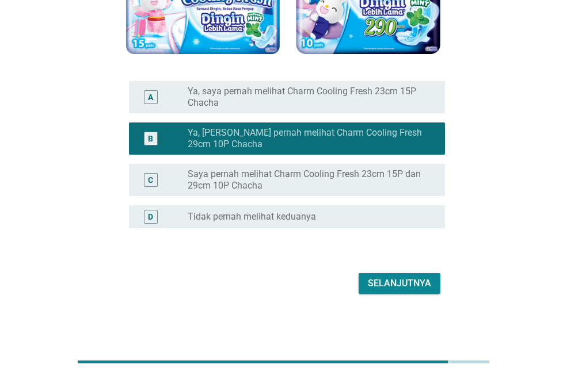
click at [429, 279] on div "Selanjutnya" at bounding box center [399, 284] width 63 height 14
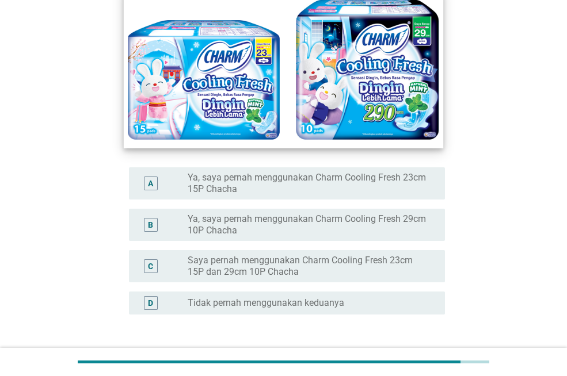
scroll to position [148, 0]
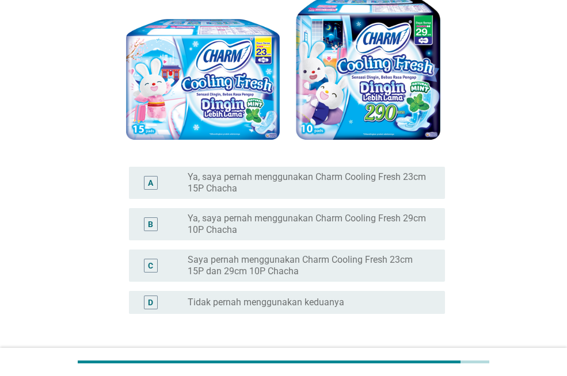
click at [405, 297] on div "radio_button_unchecked Tidak pernah menggunakan keduanya" at bounding box center [307, 303] width 239 height 12
